Goal: Register for event/course

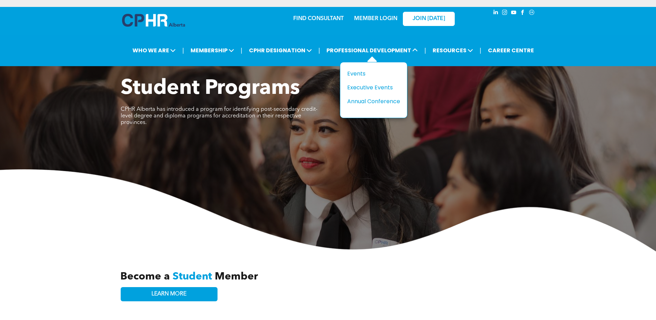
click at [362, 78] on div "Title Events Executive Events Annual Conference" at bounding box center [373, 87] width 53 height 36
click at [363, 70] on div "Events" at bounding box center [371, 73] width 48 height 9
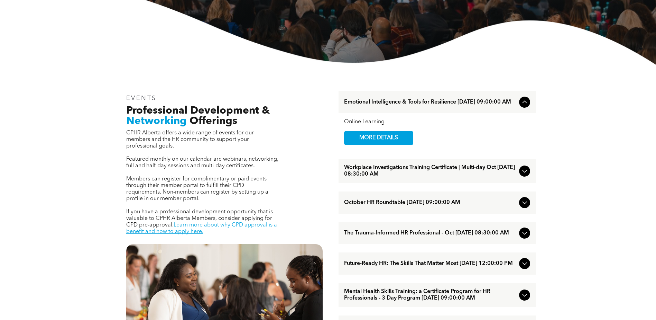
scroll to position [207, 0]
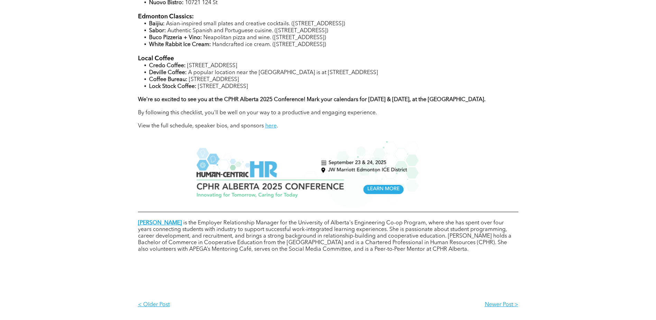
scroll to position [692, 0]
click at [311, 178] on img at bounding box center [304, 173] width 229 height 67
